Goal: Answer question/provide support: Share knowledge or assist other users

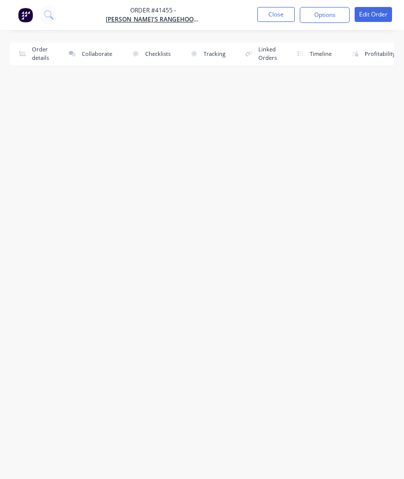
click at [274, 21] on button "Close" at bounding box center [276, 14] width 37 height 15
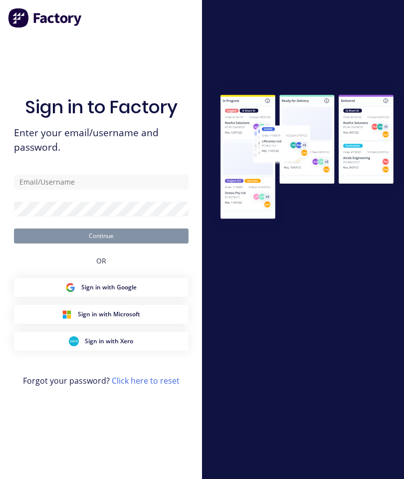
click at [91, 190] on input "text" at bounding box center [101, 182] width 175 height 15
click at [54, 190] on input "text" at bounding box center [101, 182] width 175 height 15
type input "S"
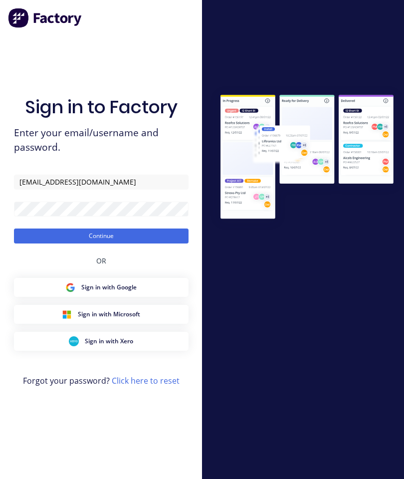
click at [78, 244] on button "Continue" at bounding box center [101, 236] width 175 height 15
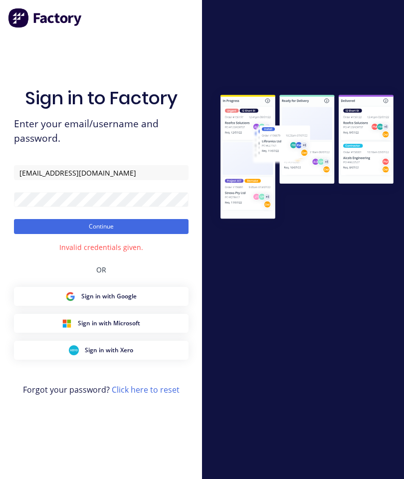
click at [56, 234] on button "Continue" at bounding box center [101, 226] width 175 height 15
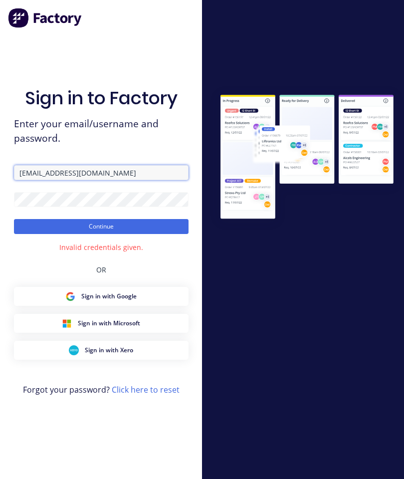
click at [97, 180] on input "[EMAIL_ADDRESS][DOMAIN_NAME]" at bounding box center [101, 172] width 175 height 15
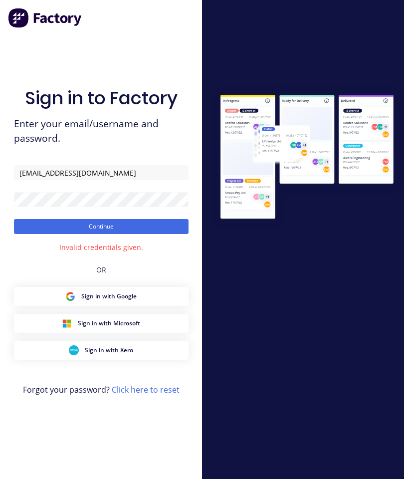
click at [63, 234] on button "Continue" at bounding box center [101, 226] width 175 height 15
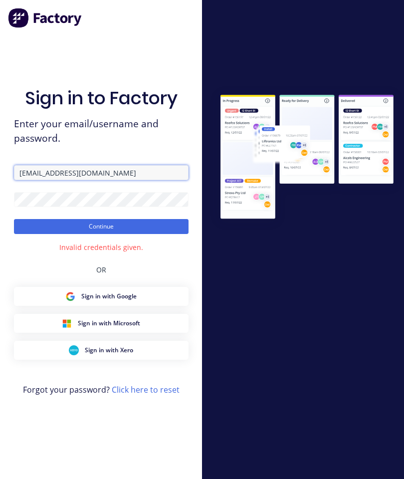
click at [112, 180] on input "[EMAIL_ADDRESS][DOMAIN_NAME]" at bounding box center [101, 172] width 175 height 15
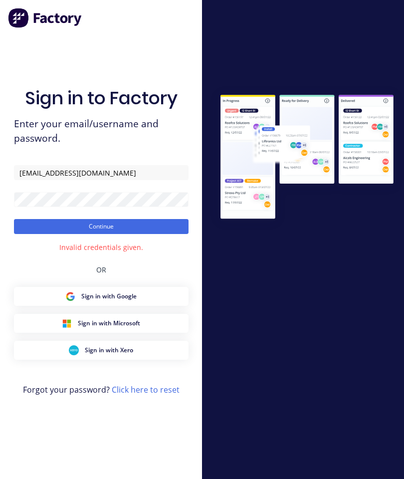
click at [64, 234] on button "Continue" at bounding box center [101, 226] width 175 height 15
click at [58, 234] on button "Continue" at bounding box center [101, 226] width 175 height 15
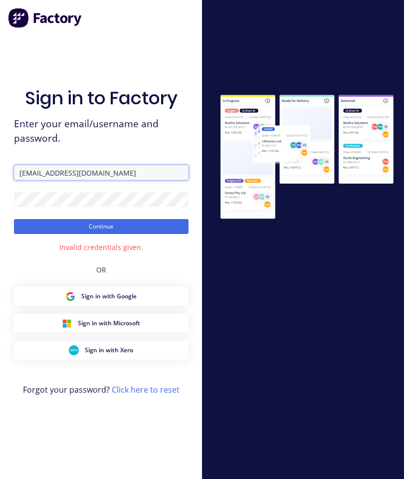
click at [119, 180] on input "[EMAIL_ADDRESS][DOMAIN_NAME]" at bounding box center [101, 172] width 175 height 15
type input "s"
type input "[EMAIL_ADDRESS][DOMAIN_NAME]"
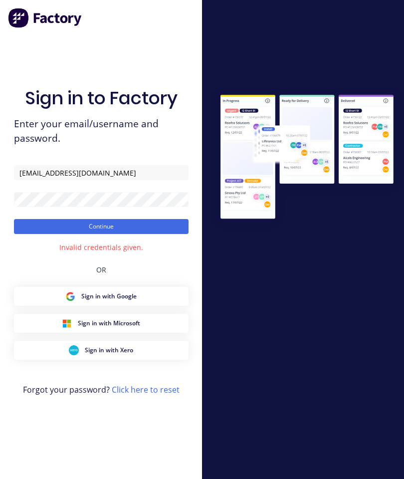
click at [140, 234] on button "Continue" at bounding box center [101, 226] width 175 height 15
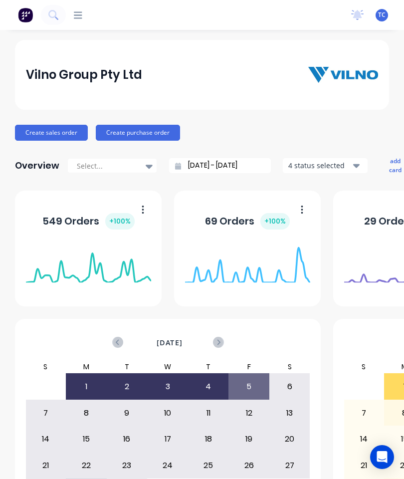
click at [70, 11] on div at bounding box center [74, 14] width 16 height 9
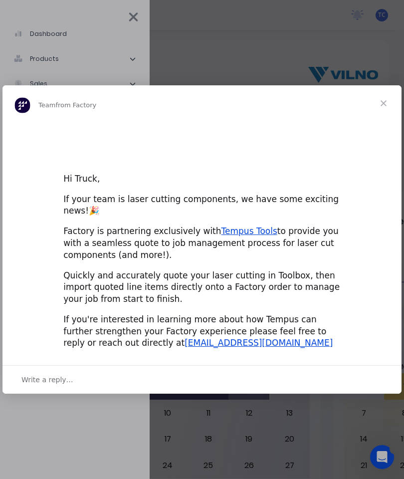
click at [307, 51] on div "Intercom messenger" at bounding box center [202, 239] width 404 height 479
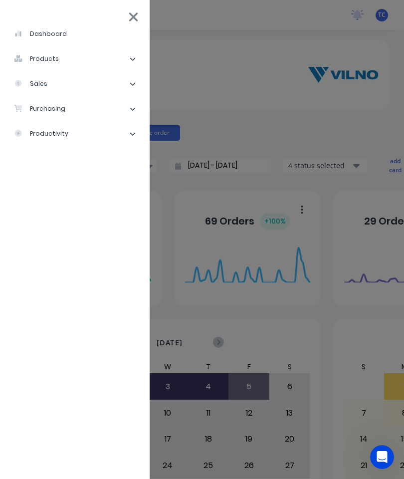
click at [100, 88] on li "sales" at bounding box center [75, 83] width 134 height 25
click at [67, 111] on div "Sales Orders" at bounding box center [50, 108] width 57 height 9
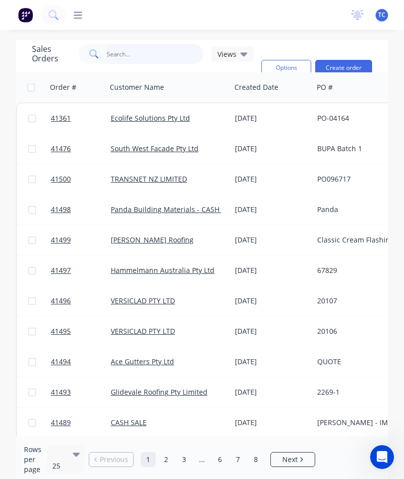
click at [159, 63] on input "text" at bounding box center [155, 54] width 97 height 20
click at [151, 48] on input "text" at bounding box center [155, 54] width 97 height 20
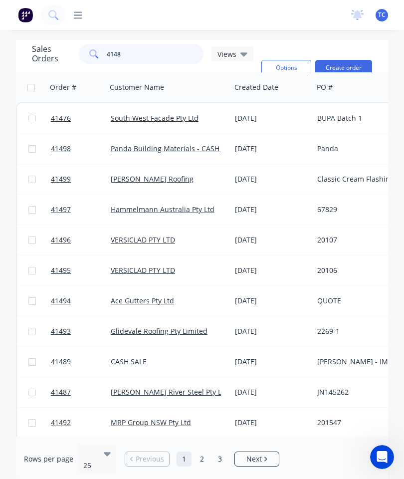
type input "41480"
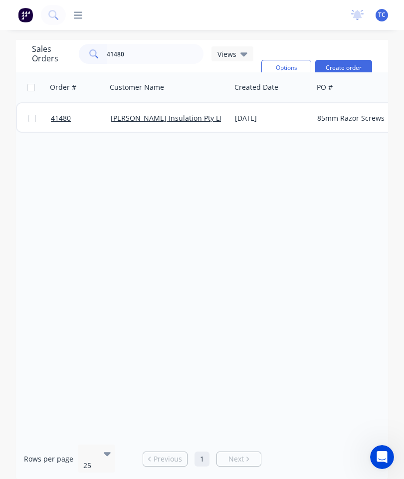
click at [62, 114] on span "41480" at bounding box center [61, 118] width 20 height 10
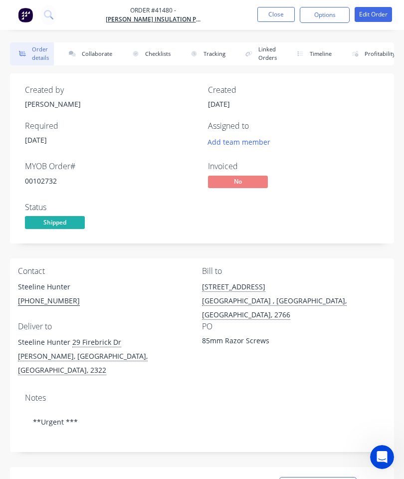
click at [91, 56] on button "Collaborate" at bounding box center [88, 53] width 57 height 23
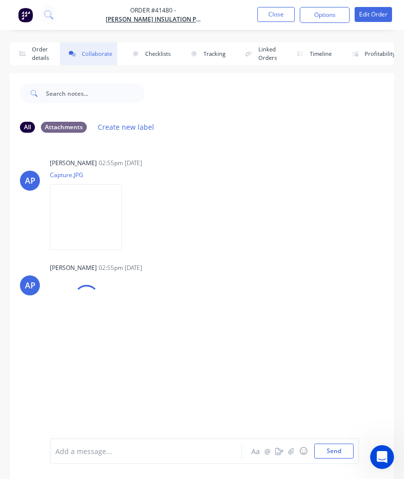
click at [290, 450] on icon "button" at bounding box center [292, 451] width 6 height 7
click at [337, 449] on button "Send" at bounding box center [334, 451] width 39 height 15
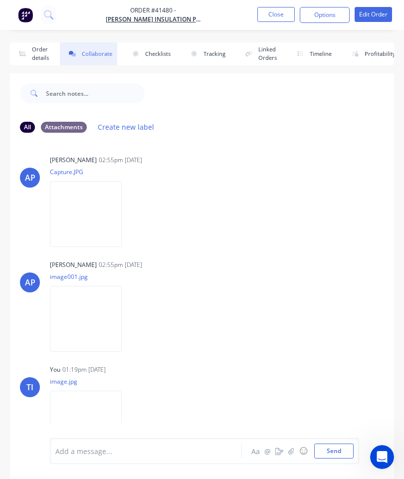
scroll to position [2, 0]
click at [274, 15] on button "Close" at bounding box center [276, 14] width 37 height 15
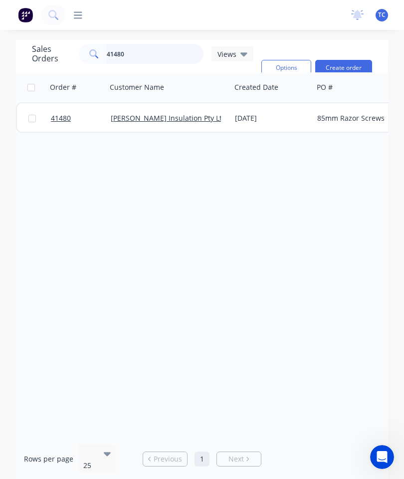
click at [157, 54] on input "41480" at bounding box center [155, 54] width 97 height 20
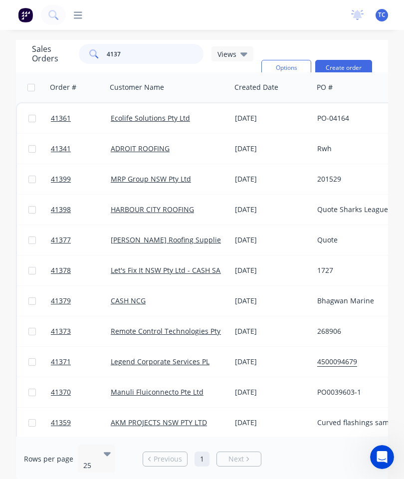
type input "41370"
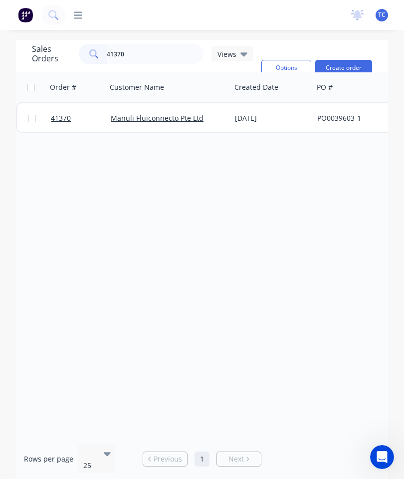
click at [69, 115] on span "41370" at bounding box center [61, 118] width 20 height 10
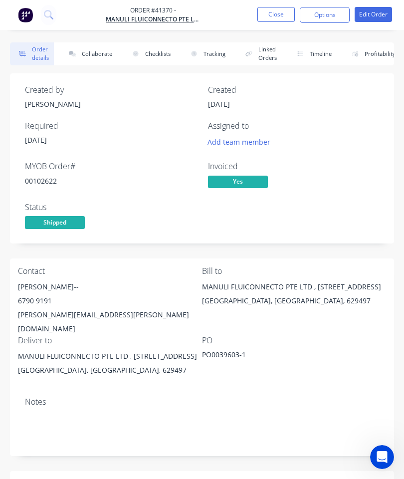
click at [94, 57] on button "Collaborate" at bounding box center [88, 53] width 57 height 23
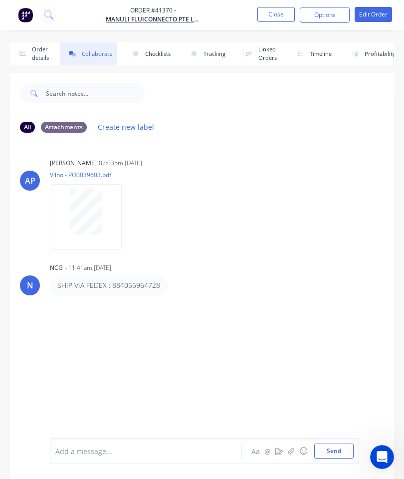
click at [291, 446] on button "button" at bounding box center [292, 451] width 12 height 12
click at [343, 454] on button "Send" at bounding box center [334, 451] width 39 height 15
click at [274, 17] on button "Close" at bounding box center [276, 14] width 37 height 15
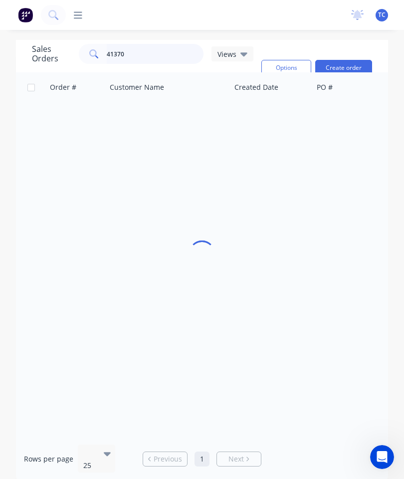
click at [163, 54] on input "41370" at bounding box center [155, 54] width 97 height 20
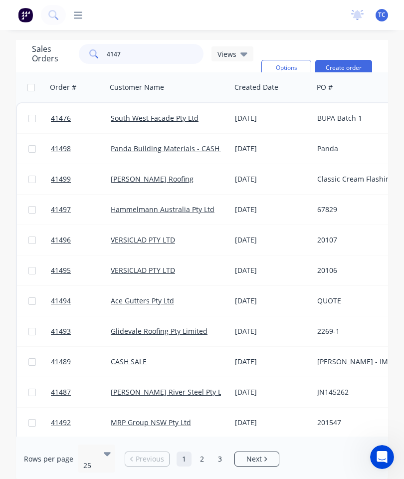
type input "41474"
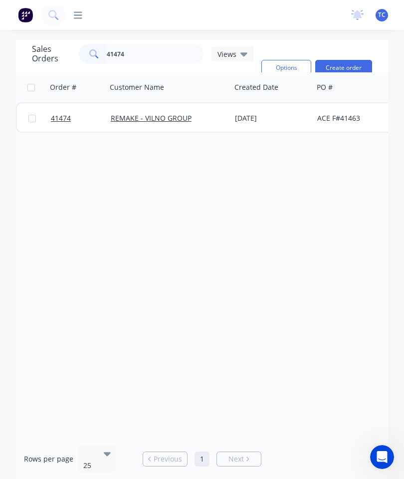
click at [68, 115] on span "41474" at bounding box center [61, 118] width 20 height 10
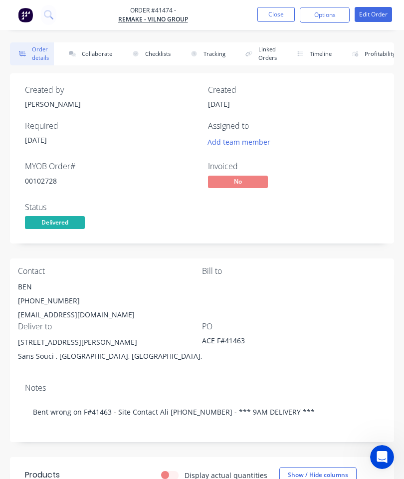
click at [93, 55] on button "Collaborate" at bounding box center [88, 53] width 57 height 23
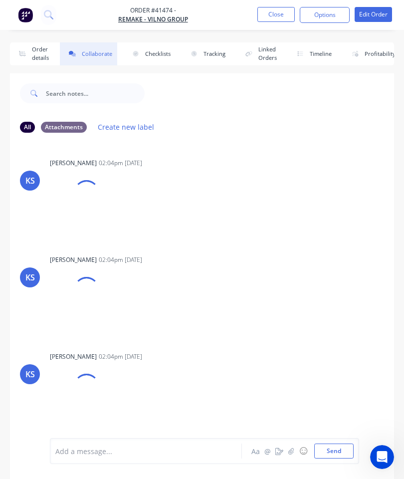
click at [289, 451] on button "button" at bounding box center [292, 451] width 12 height 12
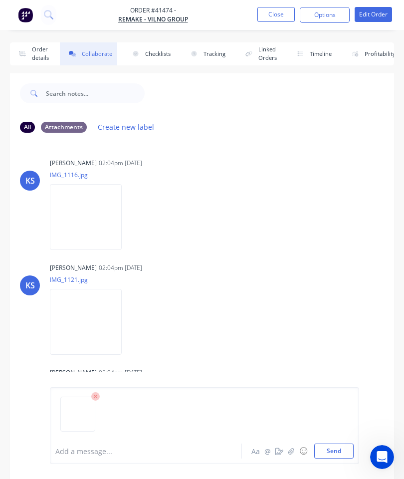
click at [338, 449] on button "Send" at bounding box center [334, 451] width 39 height 15
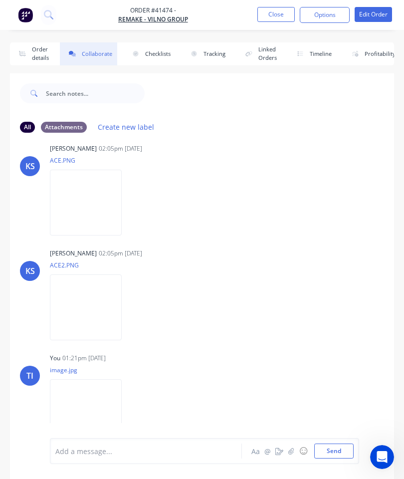
click at [278, 16] on button "Close" at bounding box center [276, 14] width 37 height 15
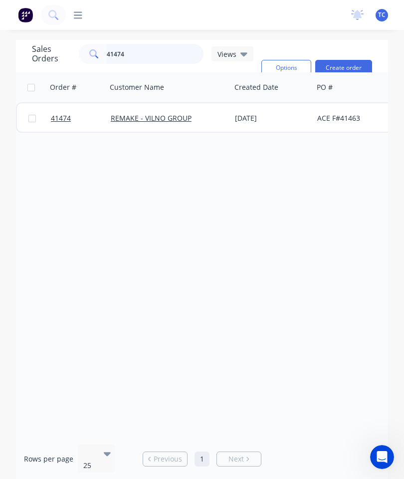
click at [163, 59] on input "41474" at bounding box center [155, 54] width 97 height 20
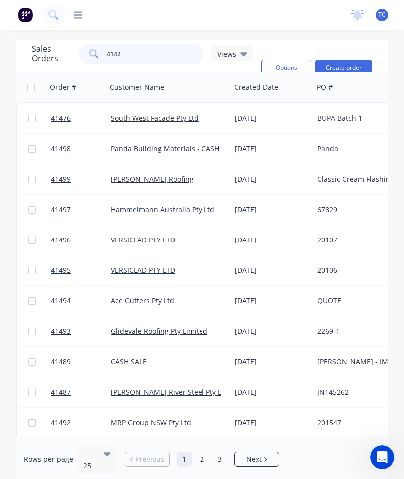
type input "41422"
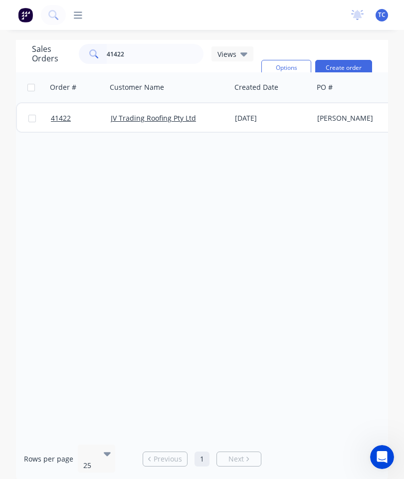
click at [60, 115] on span "41422" at bounding box center [61, 118] width 20 height 10
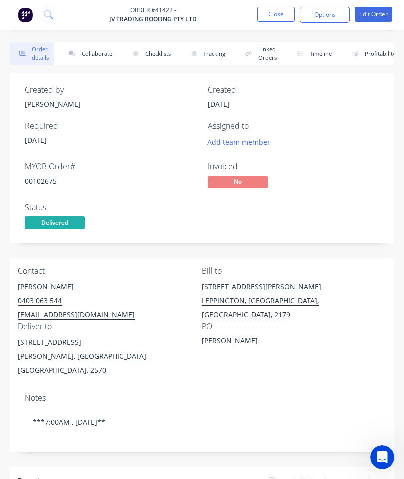
click at [93, 57] on button "Collaborate" at bounding box center [88, 53] width 57 height 23
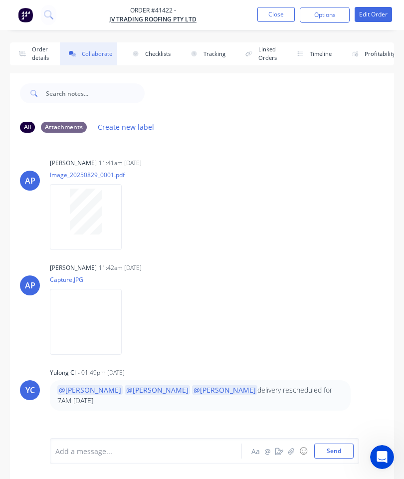
click at [296, 449] on button "button" at bounding box center [292, 451] width 12 height 12
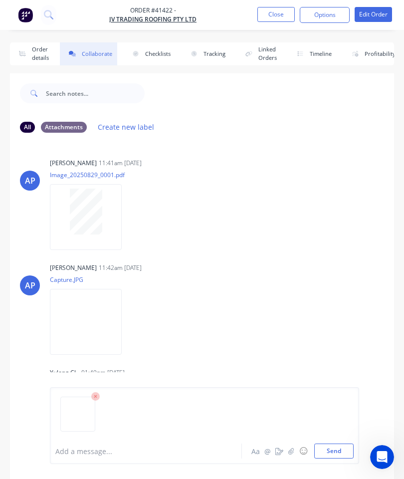
click at [323, 451] on button "Send" at bounding box center [334, 451] width 39 height 15
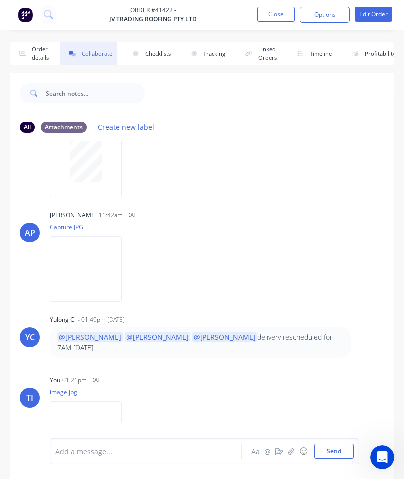
scroll to position [52, 0]
click at [275, 12] on button "Close" at bounding box center [276, 14] width 37 height 15
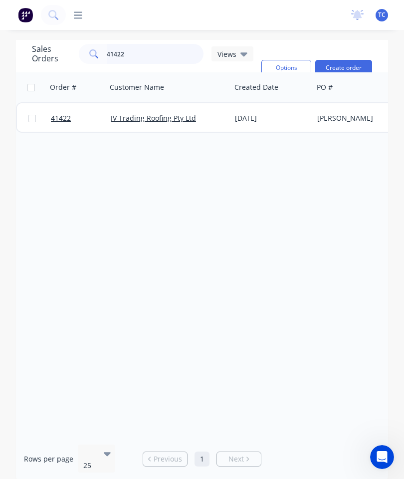
click at [173, 55] on input "41422" at bounding box center [155, 54] width 97 height 20
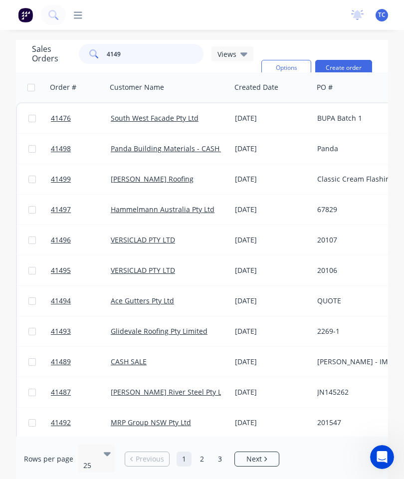
type input "41493"
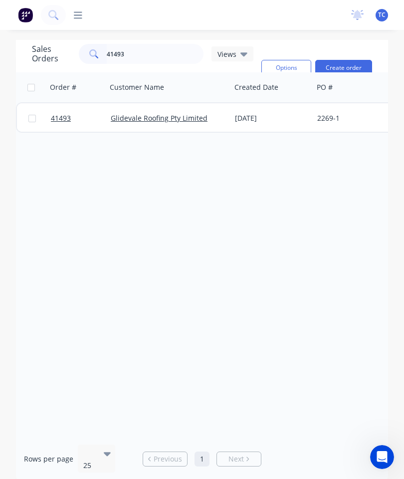
click at [62, 116] on span "41493" at bounding box center [61, 118] width 20 height 10
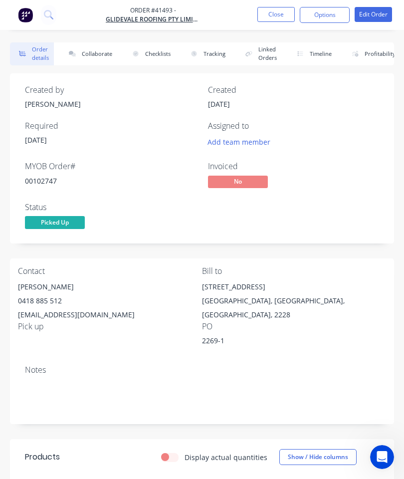
click at [87, 53] on button "Collaborate" at bounding box center [88, 53] width 57 height 23
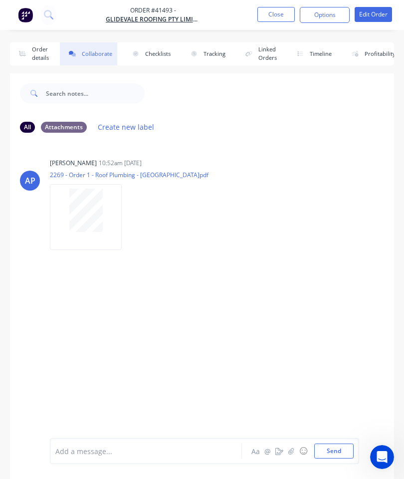
click at [289, 451] on icon "button" at bounding box center [292, 451] width 6 height 7
click at [335, 448] on button "Send" at bounding box center [334, 451] width 39 height 15
click at [281, 13] on button "Close" at bounding box center [276, 14] width 37 height 15
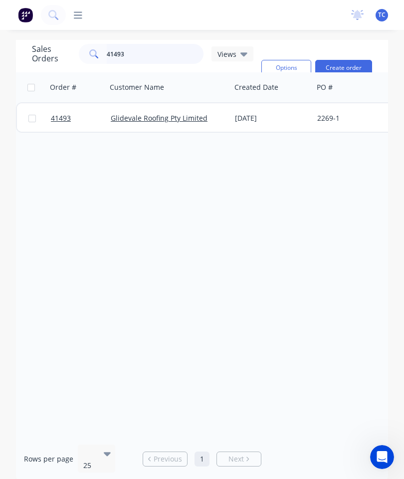
click at [176, 56] on input "41493" at bounding box center [155, 54] width 97 height 20
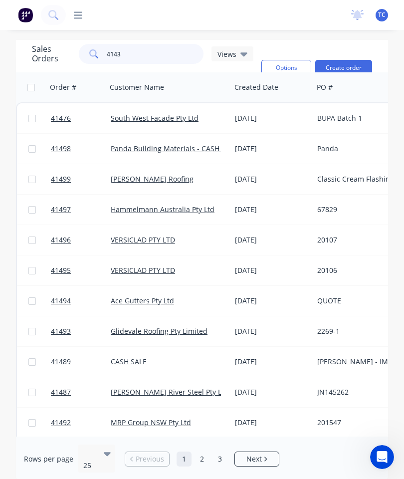
type input "41435"
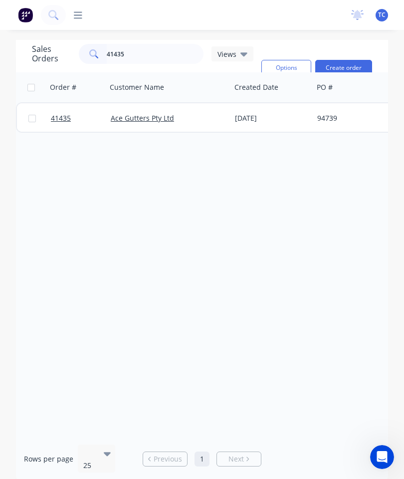
click at [64, 119] on span "41435" at bounding box center [61, 118] width 20 height 10
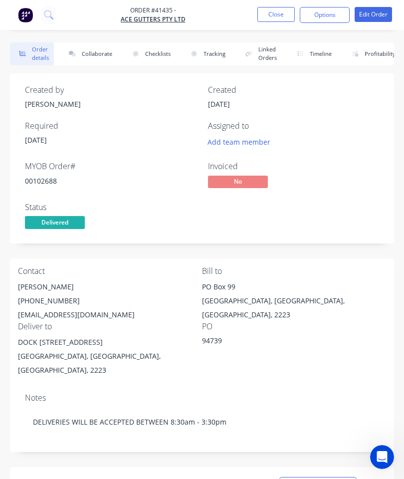
click at [102, 54] on button "Collaborate" at bounding box center [88, 53] width 57 height 23
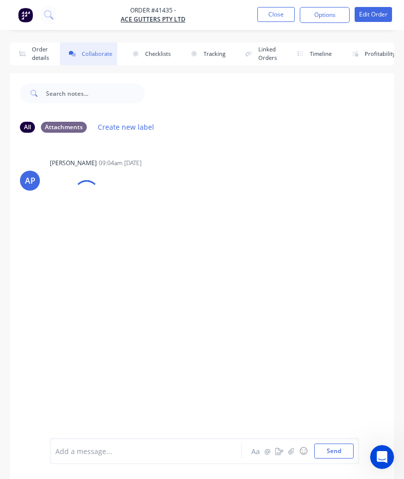
click at [294, 454] on icon "button" at bounding box center [292, 451] width 6 height 7
click at [344, 452] on button "Send" at bounding box center [334, 451] width 39 height 15
click at [278, 19] on button "Close" at bounding box center [276, 14] width 37 height 15
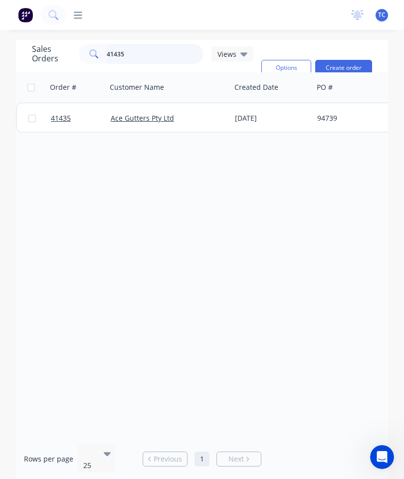
click at [167, 49] on input "41435" at bounding box center [155, 54] width 97 height 20
click at [154, 55] on input "41435" at bounding box center [155, 54] width 97 height 20
type input "41412"
click at [61, 115] on span "41412" at bounding box center [61, 118] width 20 height 10
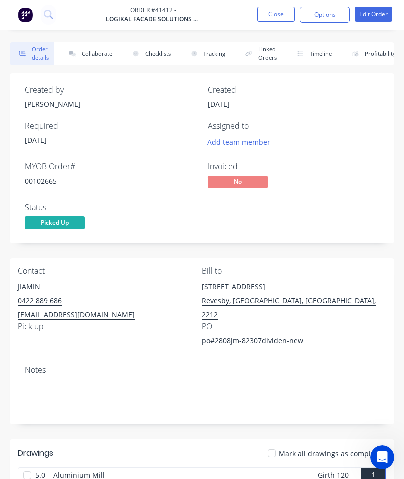
click at [94, 65] on button "Collaborate" at bounding box center [88, 53] width 57 height 23
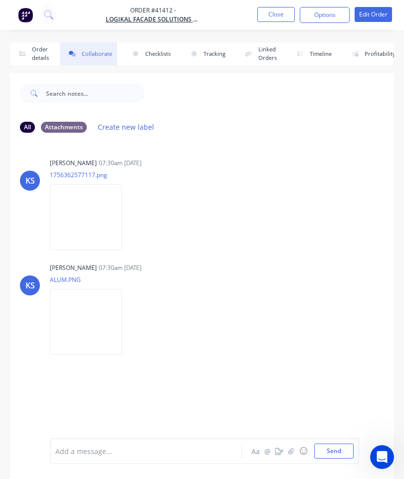
click at [291, 453] on icon "button" at bounding box center [291, 451] width 5 height 6
click at [346, 457] on button "Send" at bounding box center [334, 451] width 39 height 15
click at [268, 18] on button "Close" at bounding box center [276, 14] width 37 height 15
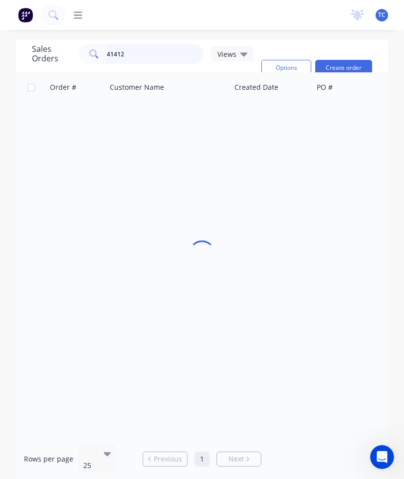
click at [164, 48] on input "41412" at bounding box center [155, 54] width 97 height 20
click at [171, 52] on input "41412" at bounding box center [155, 54] width 97 height 20
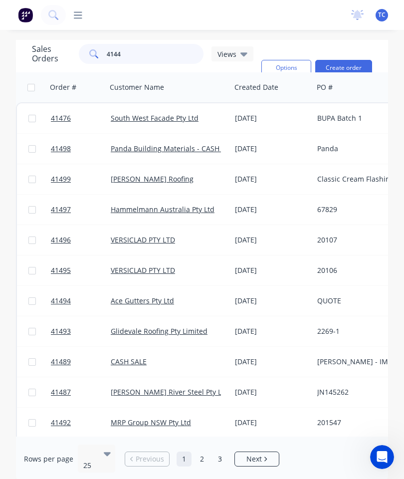
type input "41442"
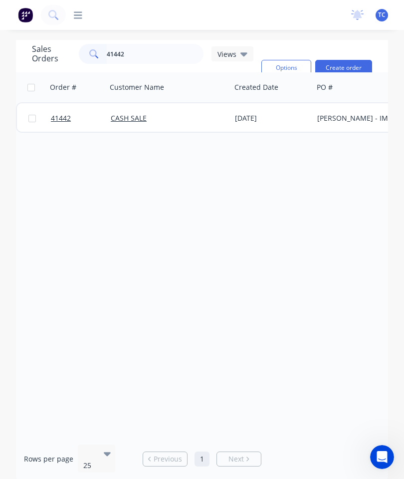
click at [62, 126] on link "41442" at bounding box center [81, 118] width 60 height 30
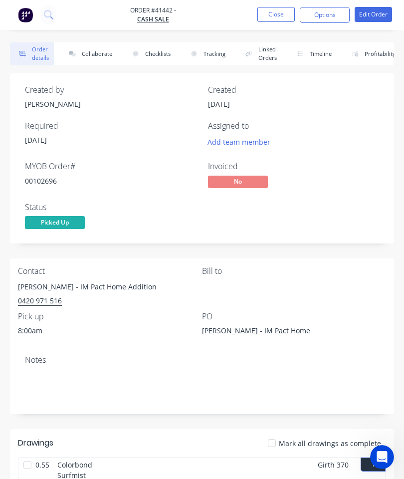
click at [105, 56] on button "Collaborate" at bounding box center [88, 53] width 57 height 23
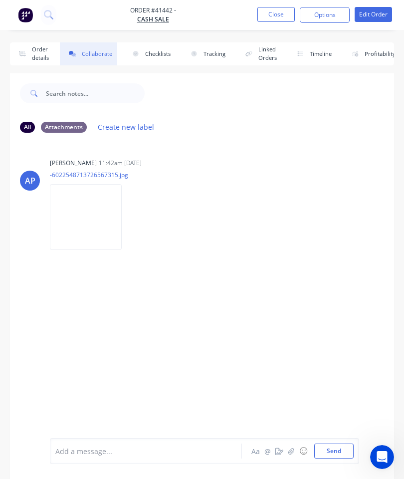
click at [292, 453] on icon "button" at bounding box center [291, 451] width 5 height 6
click at [335, 444] on button "Send" at bounding box center [334, 451] width 39 height 15
click at [281, 18] on button "Close" at bounding box center [276, 14] width 37 height 15
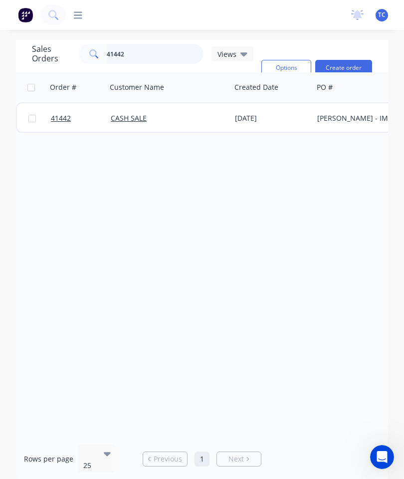
click at [156, 51] on input "41442" at bounding box center [155, 54] width 97 height 20
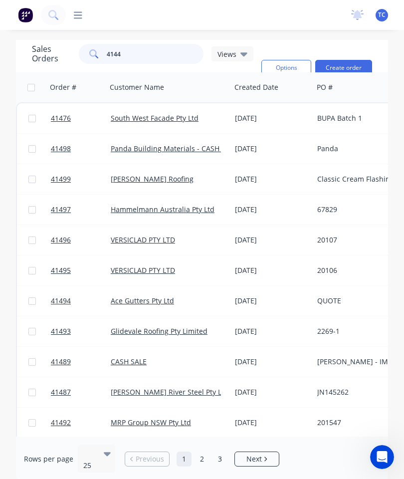
type input "41440"
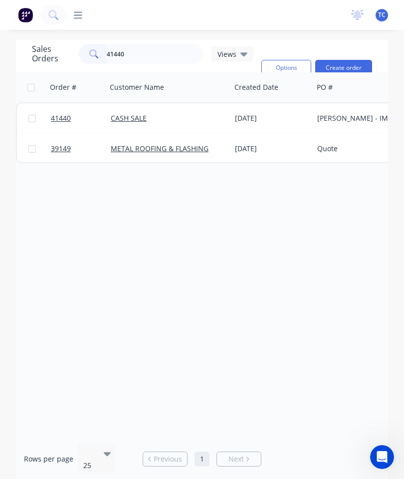
click at [63, 116] on span "41440" at bounding box center [61, 118] width 20 height 10
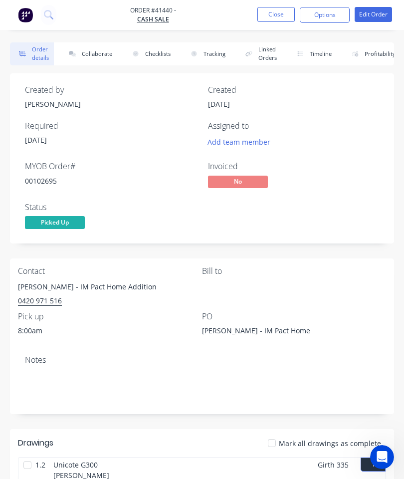
click at [273, 19] on button "Close" at bounding box center [276, 14] width 37 height 15
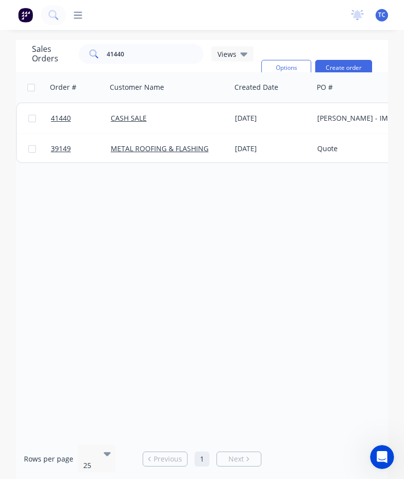
click at [62, 123] on link "41440" at bounding box center [81, 118] width 60 height 30
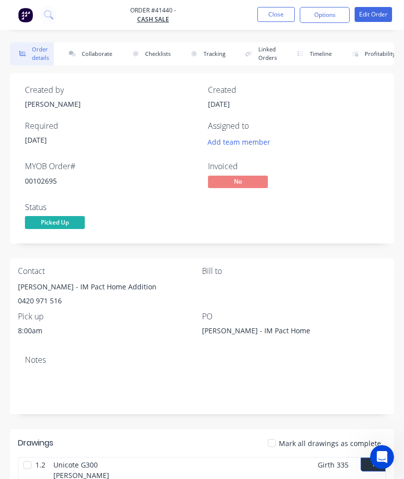
click at [102, 53] on button "Collaborate" at bounding box center [88, 53] width 57 height 23
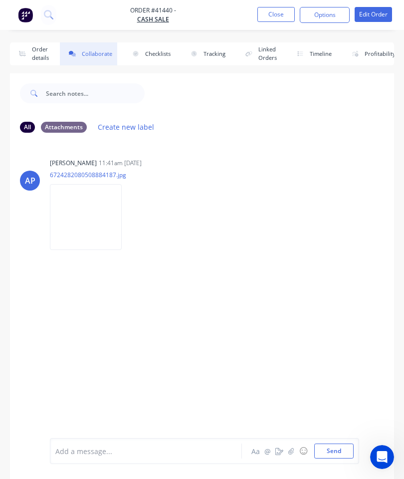
click at [294, 451] on icon "button" at bounding box center [292, 451] width 6 height 7
click at [275, 11] on button "Close" at bounding box center [276, 14] width 37 height 15
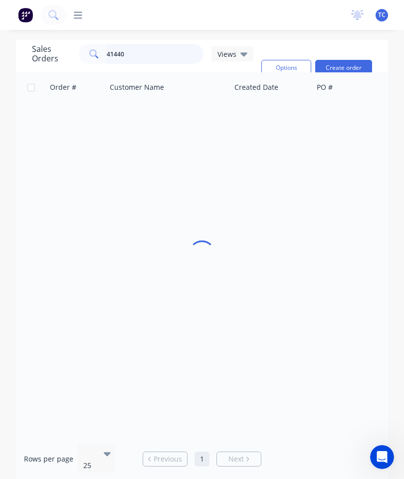
click at [176, 56] on input "41440" at bounding box center [155, 54] width 97 height 20
type input "41399"
click at [61, 118] on span "41399" at bounding box center [61, 118] width 20 height 10
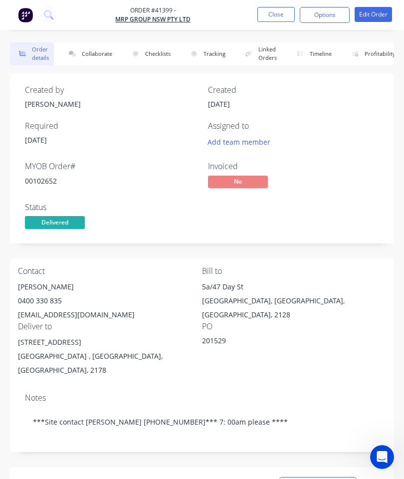
click at [100, 52] on button "Collaborate" at bounding box center [88, 53] width 57 height 23
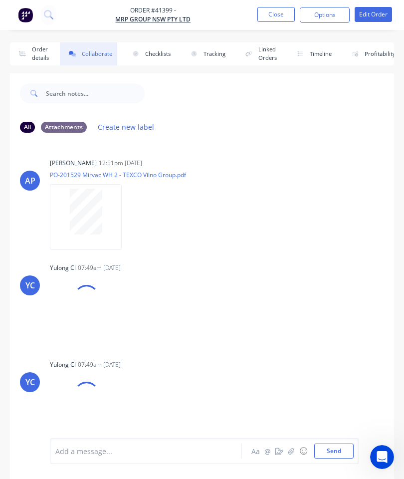
click at [295, 451] on icon "button" at bounding box center [292, 451] width 6 height 7
click at [335, 448] on button "Send" at bounding box center [334, 451] width 39 height 15
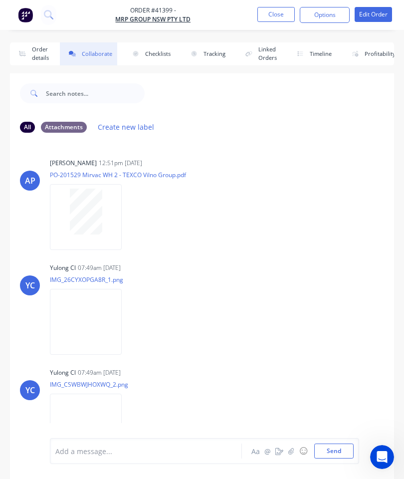
scroll to position [2, 0]
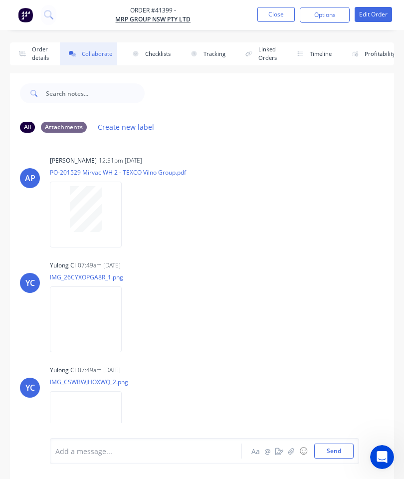
click at [268, 20] on button "Close" at bounding box center [276, 14] width 37 height 15
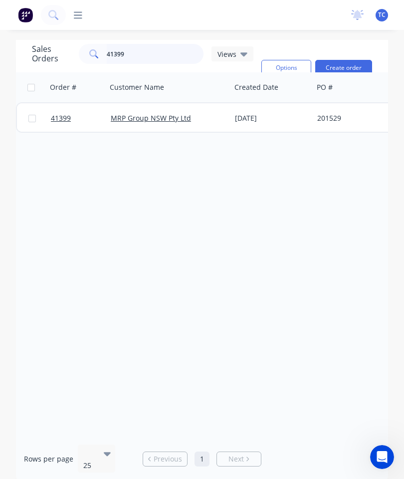
click at [158, 57] on input "41399" at bounding box center [155, 54] width 97 height 20
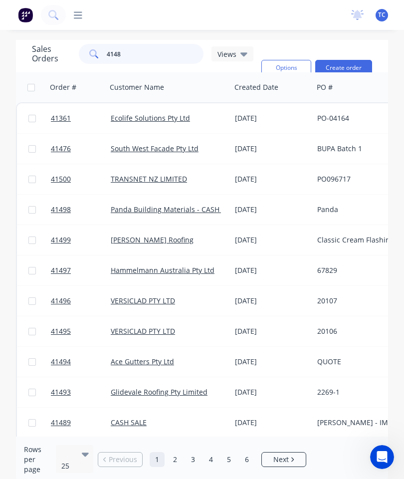
type input "41480"
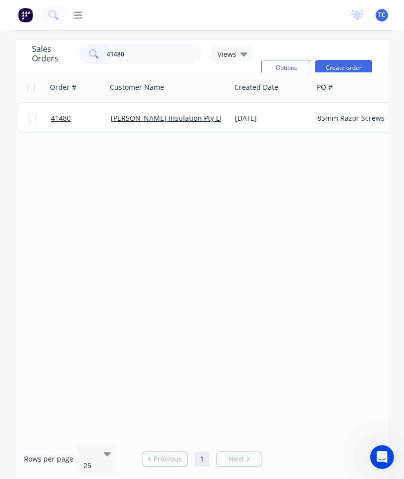
click at [62, 114] on span "41480" at bounding box center [61, 118] width 20 height 10
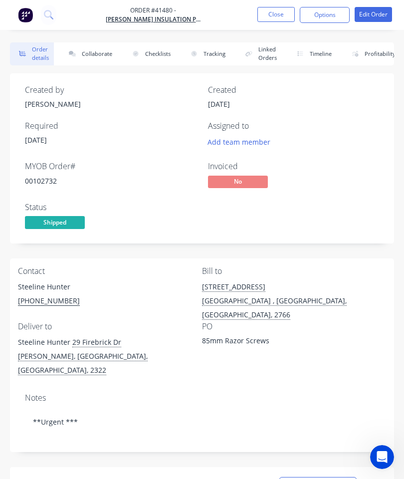
click at [103, 60] on button "Collaborate" at bounding box center [88, 53] width 57 height 23
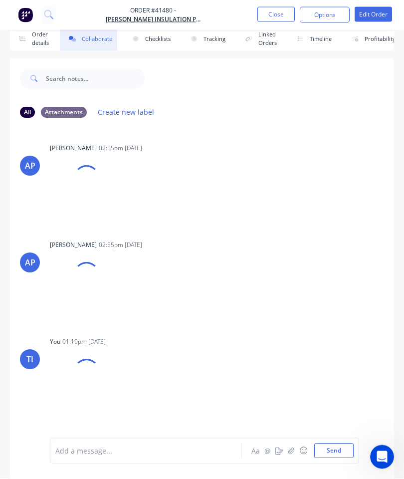
scroll to position [54, 0]
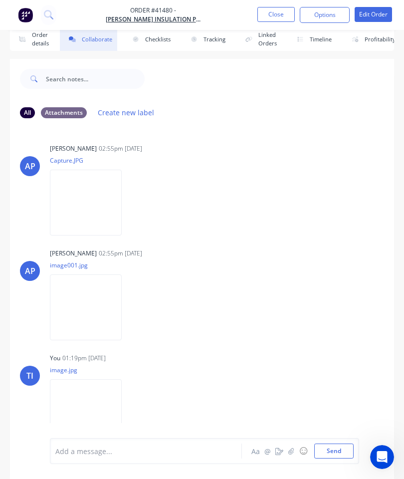
click at [272, 9] on button "Close" at bounding box center [276, 14] width 37 height 15
